Goal: Transaction & Acquisition: Purchase product/service

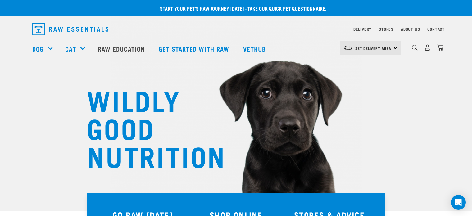
click at [249, 47] on link "Vethub" at bounding box center [255, 48] width 37 height 25
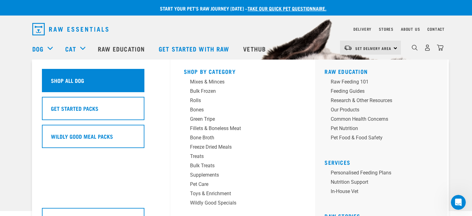
click at [65, 83] on h5 "Shop All Dog" at bounding box center [67, 80] width 33 height 8
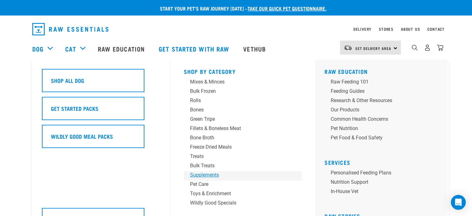
click at [209, 176] on div "Supplements" at bounding box center [238, 175] width 97 height 7
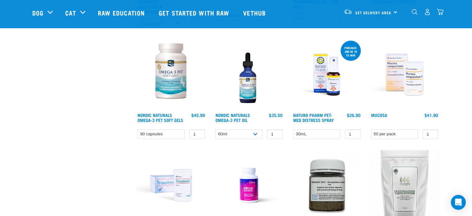
scroll to position [249, 0]
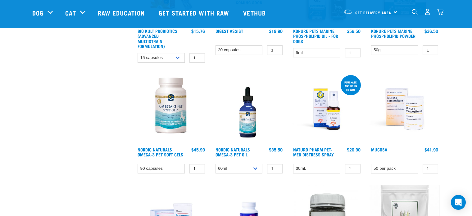
click at [406, 119] on img at bounding box center [405, 109] width 71 height 71
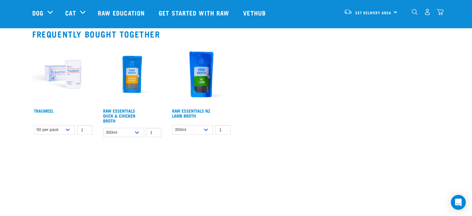
scroll to position [342, 0]
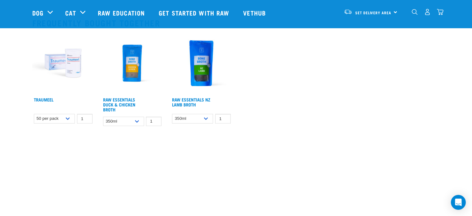
click at [74, 65] on img at bounding box center [63, 63] width 62 height 62
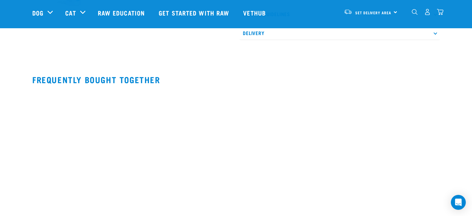
scroll to position [242, 0]
